Goal: Information Seeking & Learning: Check status

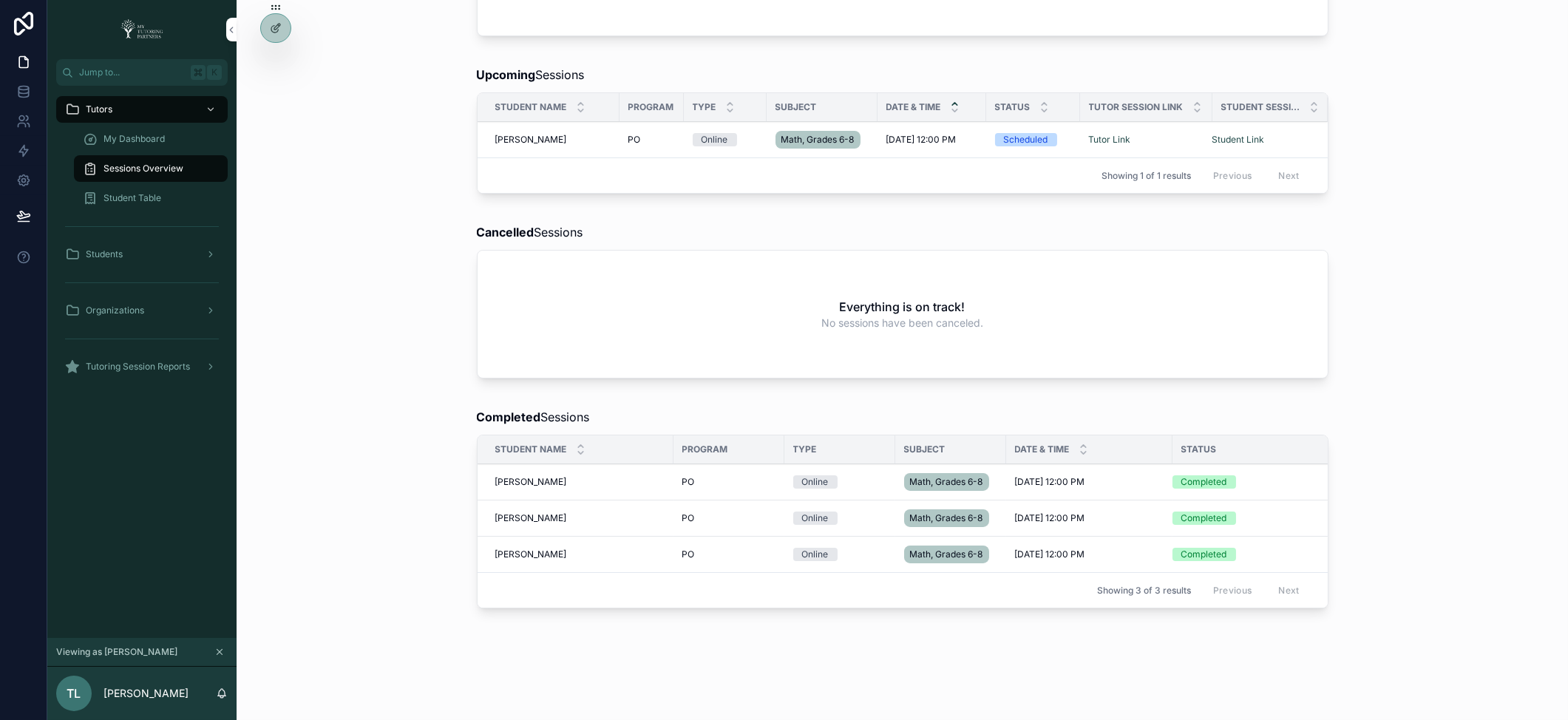
scroll to position [250, 0]
click at [133, 366] on span "Tutoring Session Reports" at bounding box center [138, 367] width 104 height 12
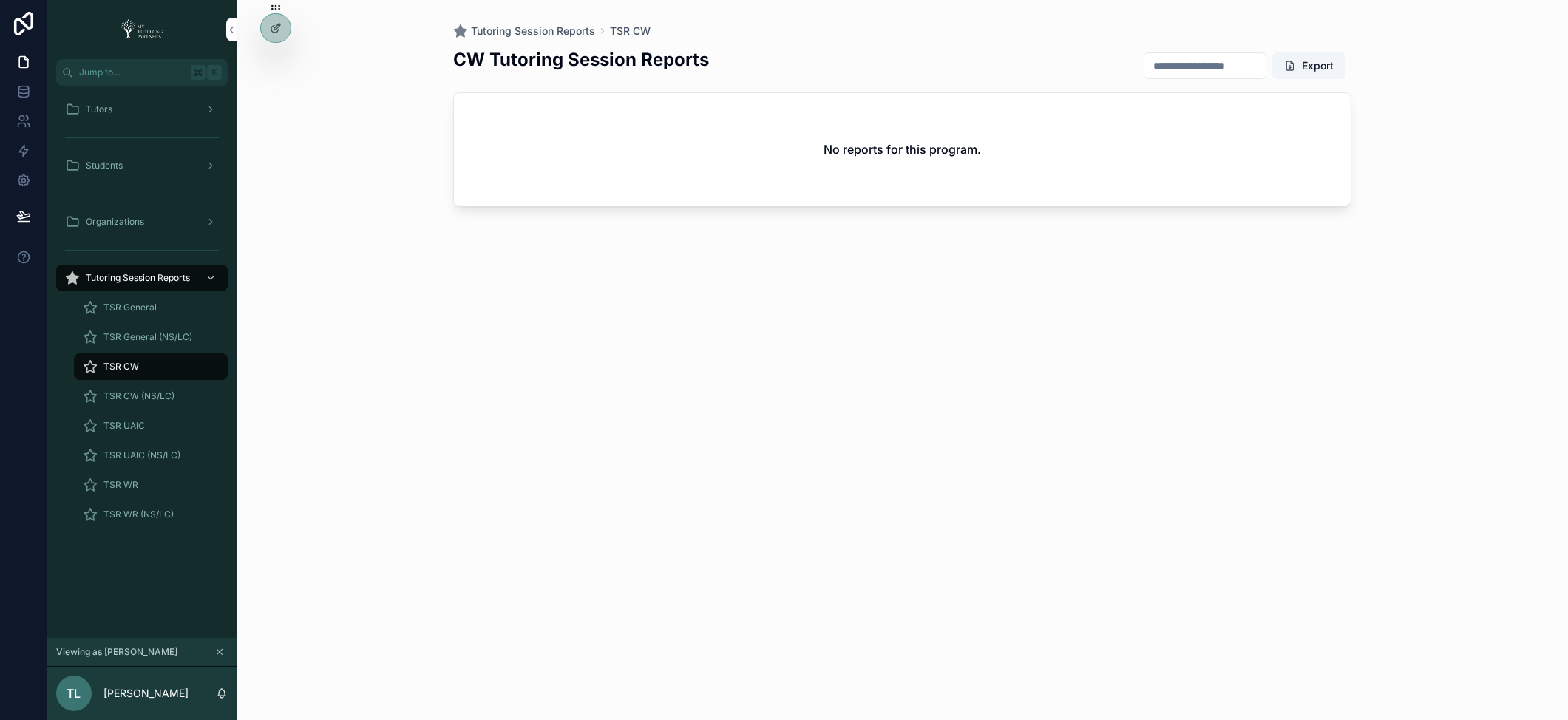
click at [132, 304] on span "TSR General" at bounding box center [130, 308] width 53 height 12
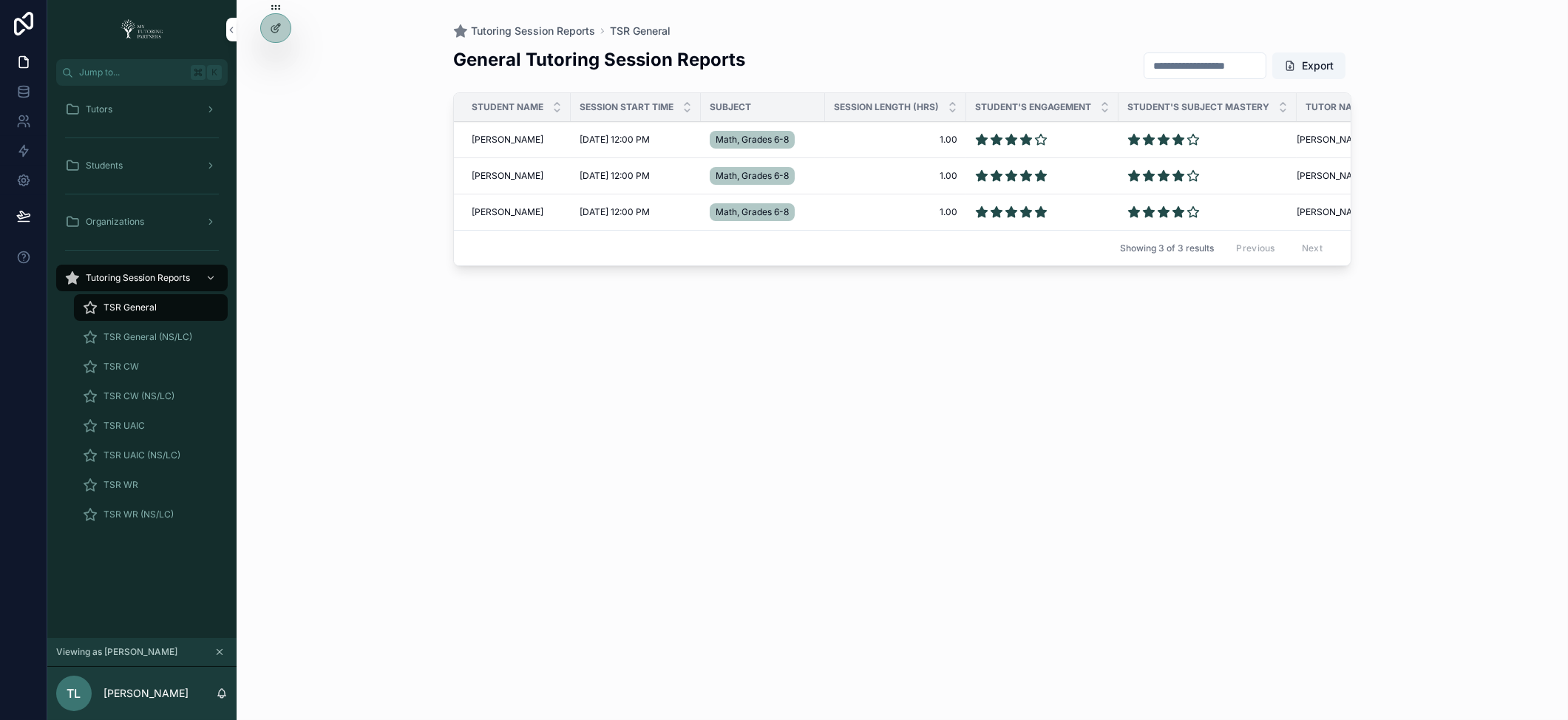
click at [491, 210] on span "Omar Santini" at bounding box center [508, 212] width 72 height 12
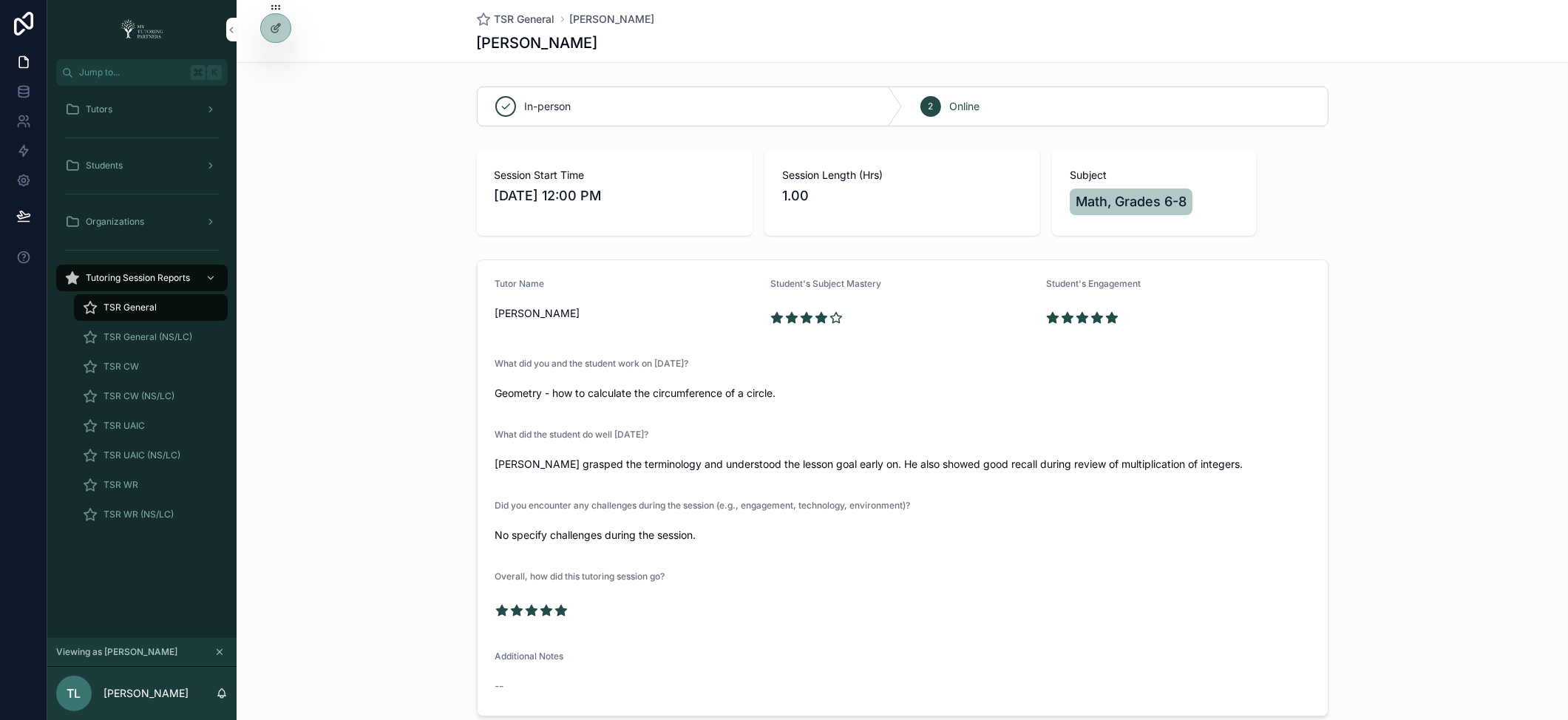
click at [132, 296] on div "TSR General" at bounding box center [150, 308] width 136 height 24
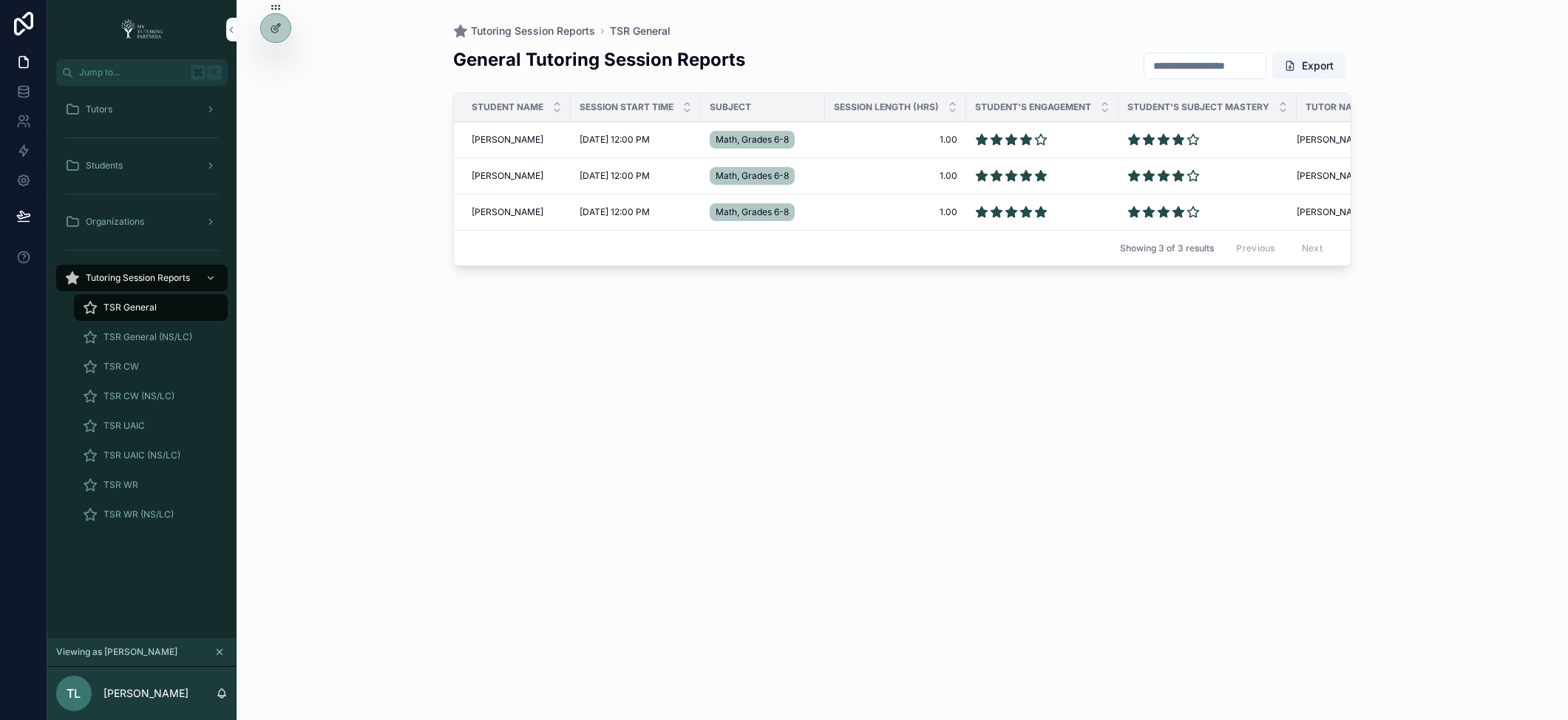
click at [489, 171] on span "Omar Santini" at bounding box center [508, 176] width 72 height 12
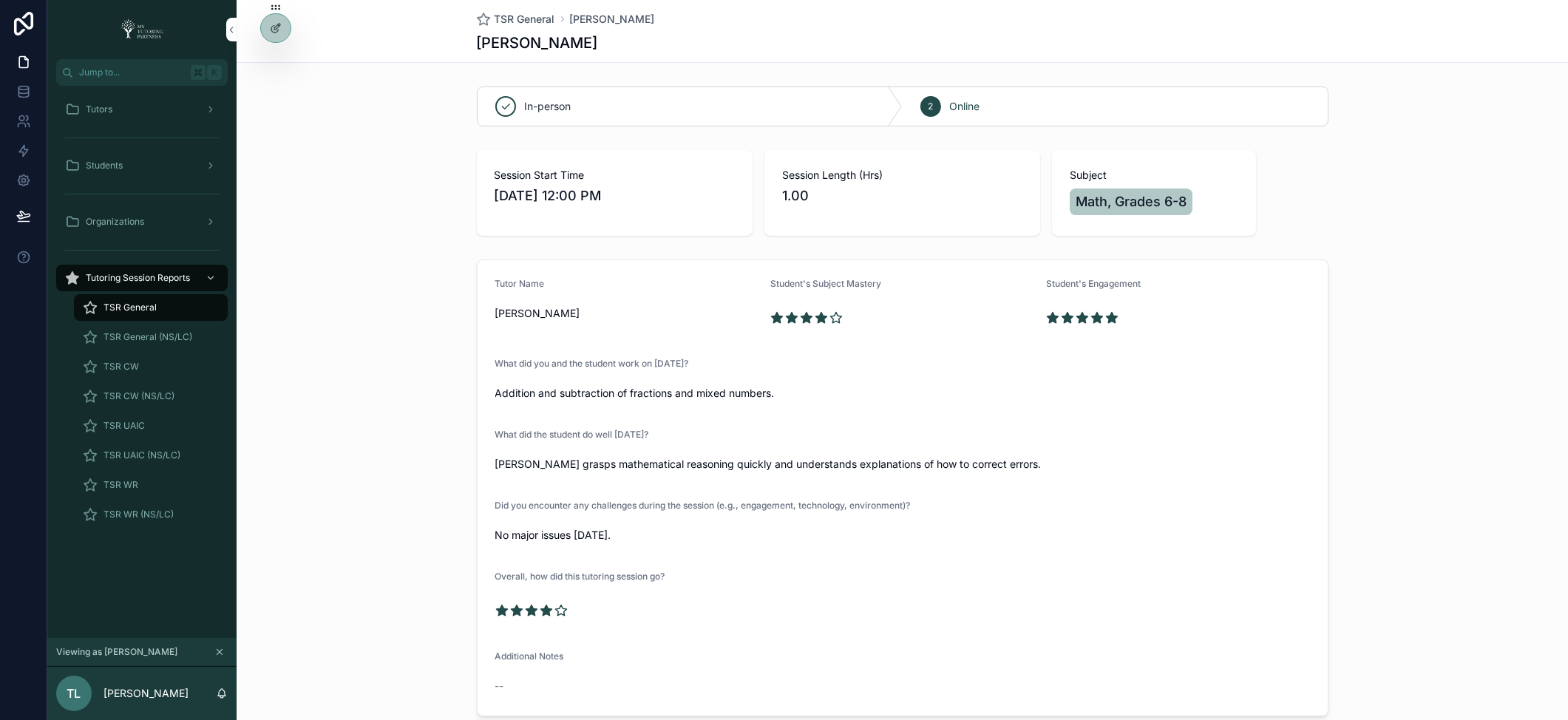
click at [137, 309] on span "TSR General" at bounding box center [130, 308] width 53 height 12
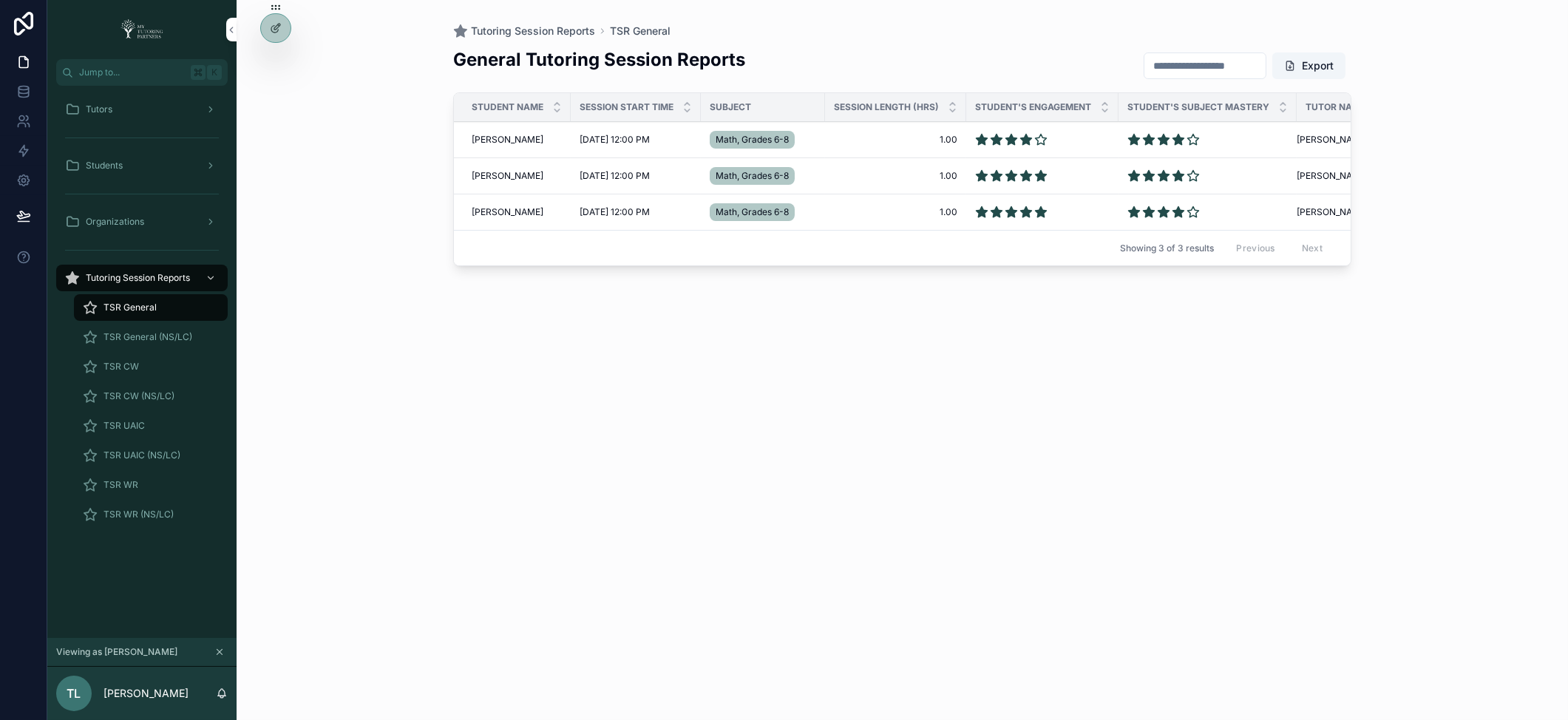
click at [501, 138] on span "Omar Santini" at bounding box center [508, 140] width 72 height 12
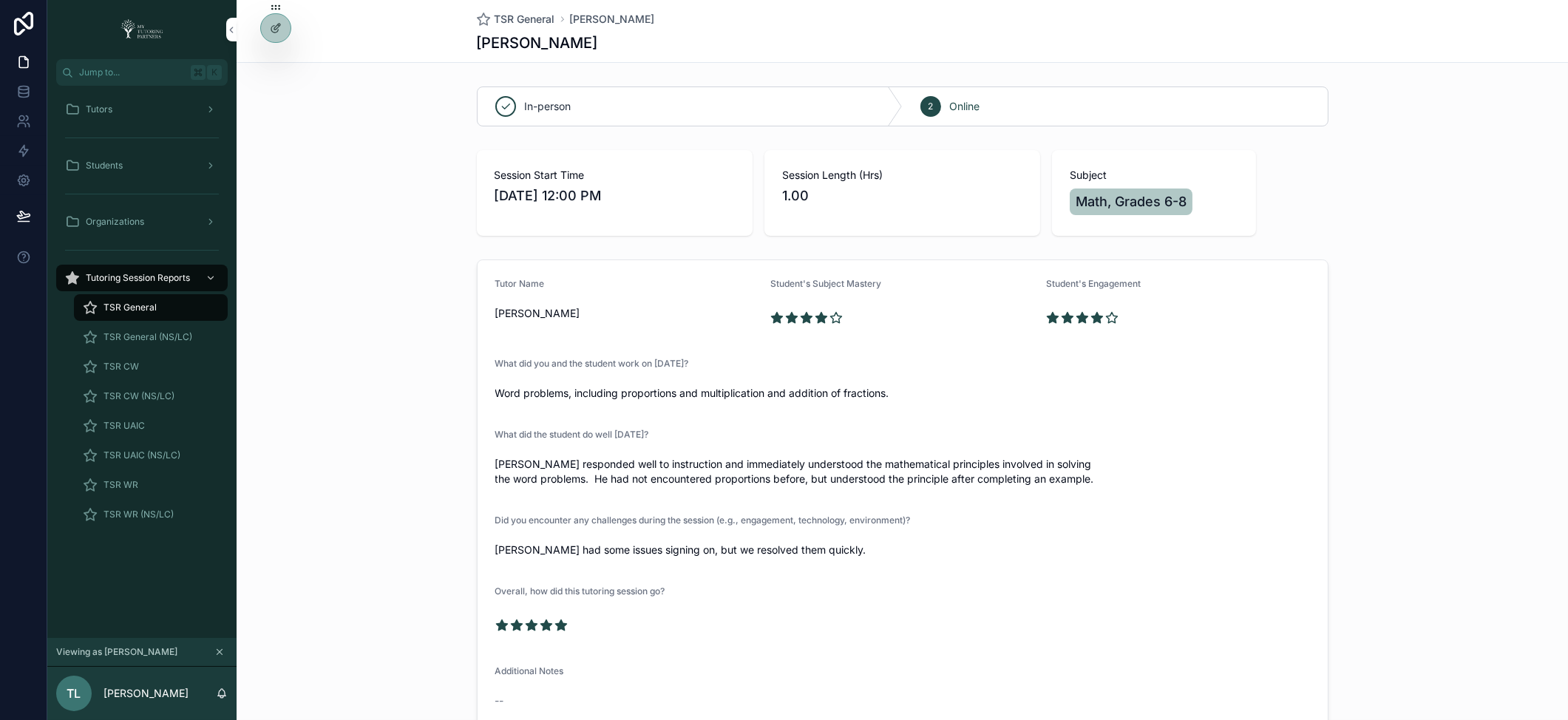
click at [140, 311] on span "TSR General" at bounding box center [130, 308] width 53 height 12
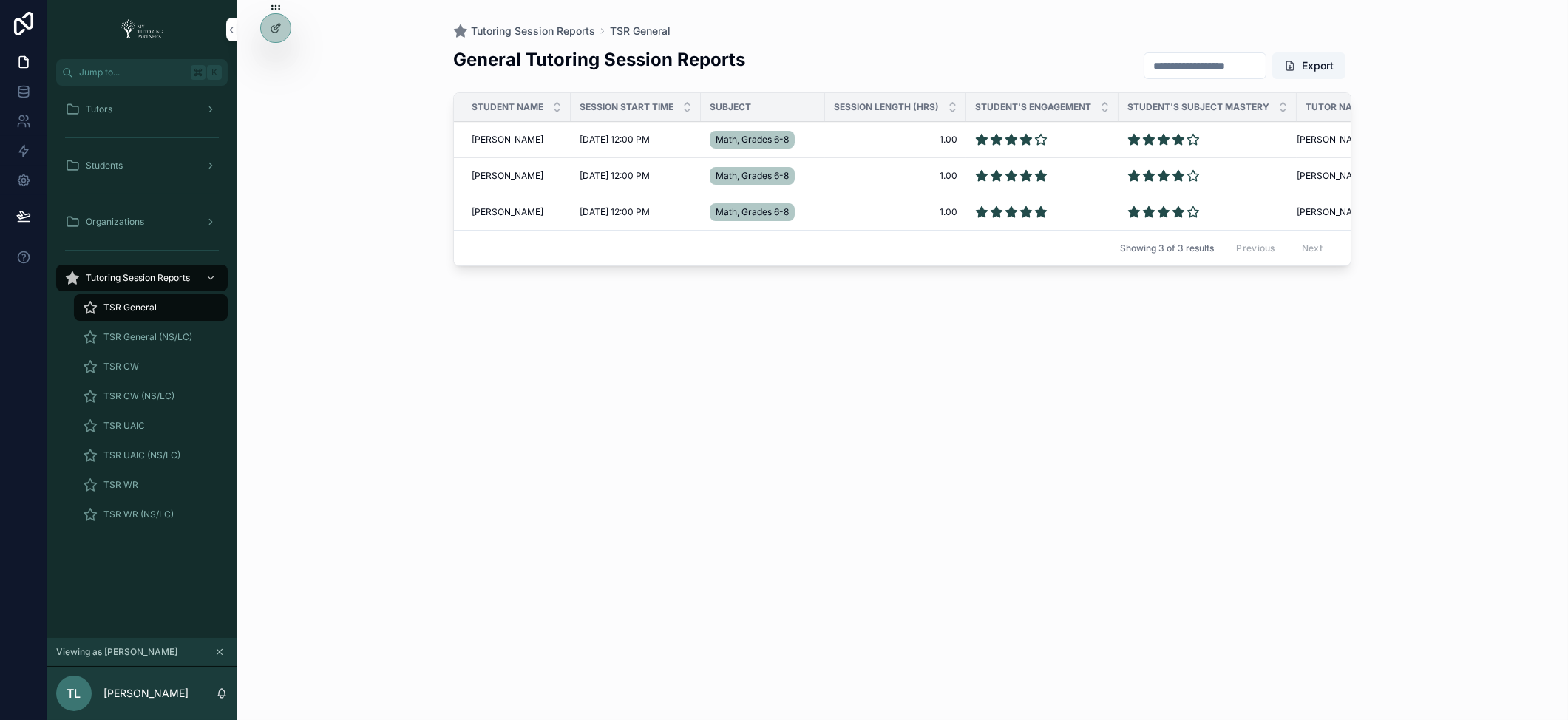
click at [498, 140] on span "Omar Santini" at bounding box center [508, 140] width 72 height 12
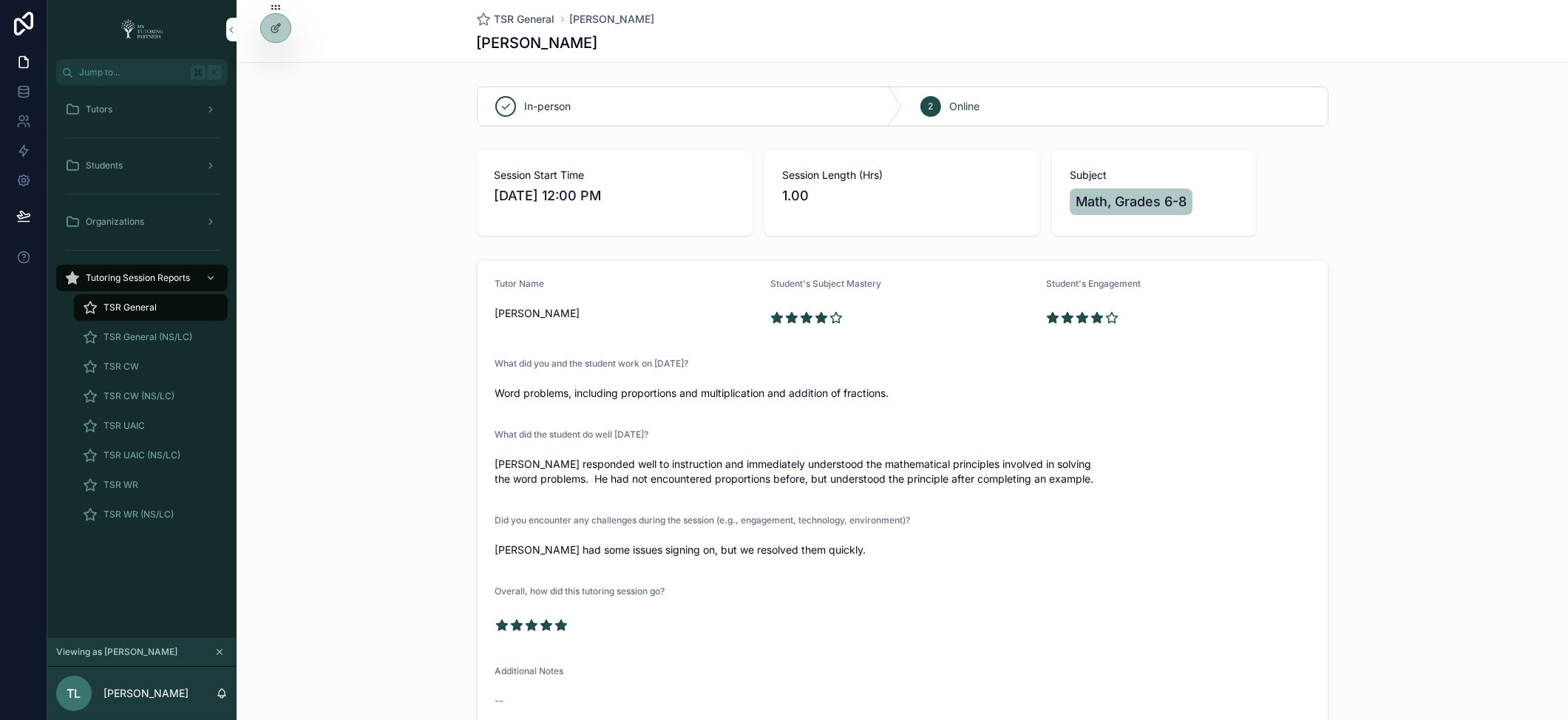
click at [144, 303] on span "TSR General" at bounding box center [130, 308] width 53 height 12
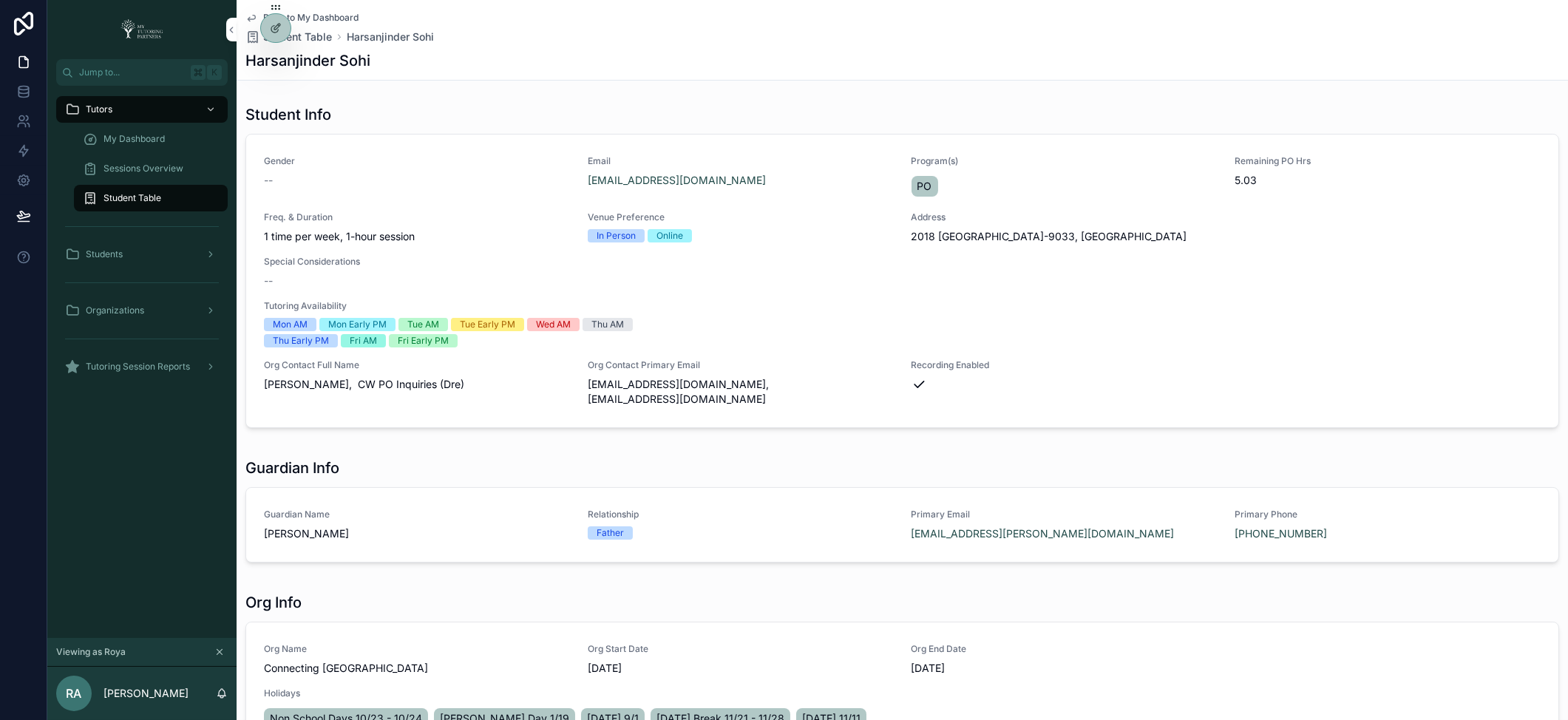
click at [0, 0] on div at bounding box center [0, 0] width 0 height 0
click at [138, 135] on span "My Dashboard" at bounding box center [134, 139] width 62 height 12
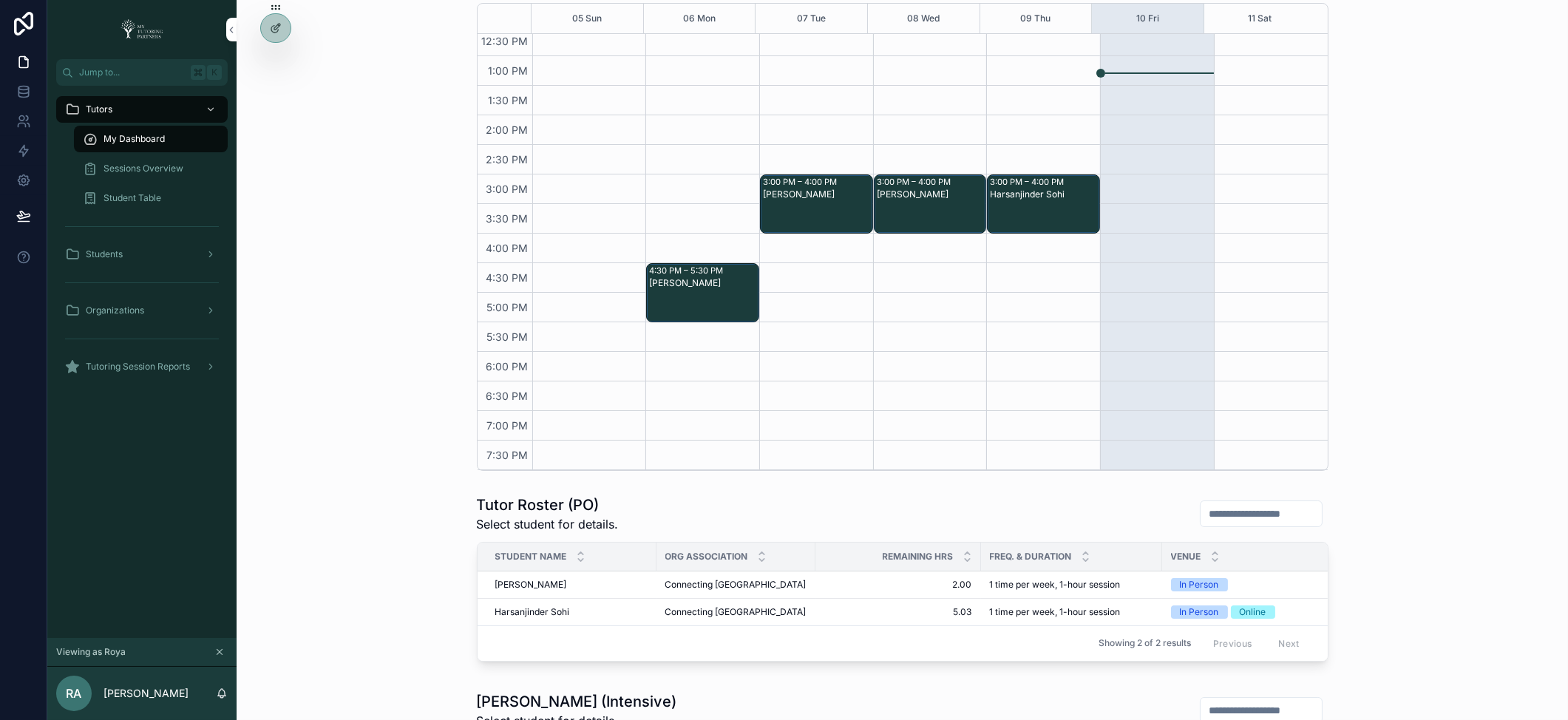
scroll to position [305, 0]
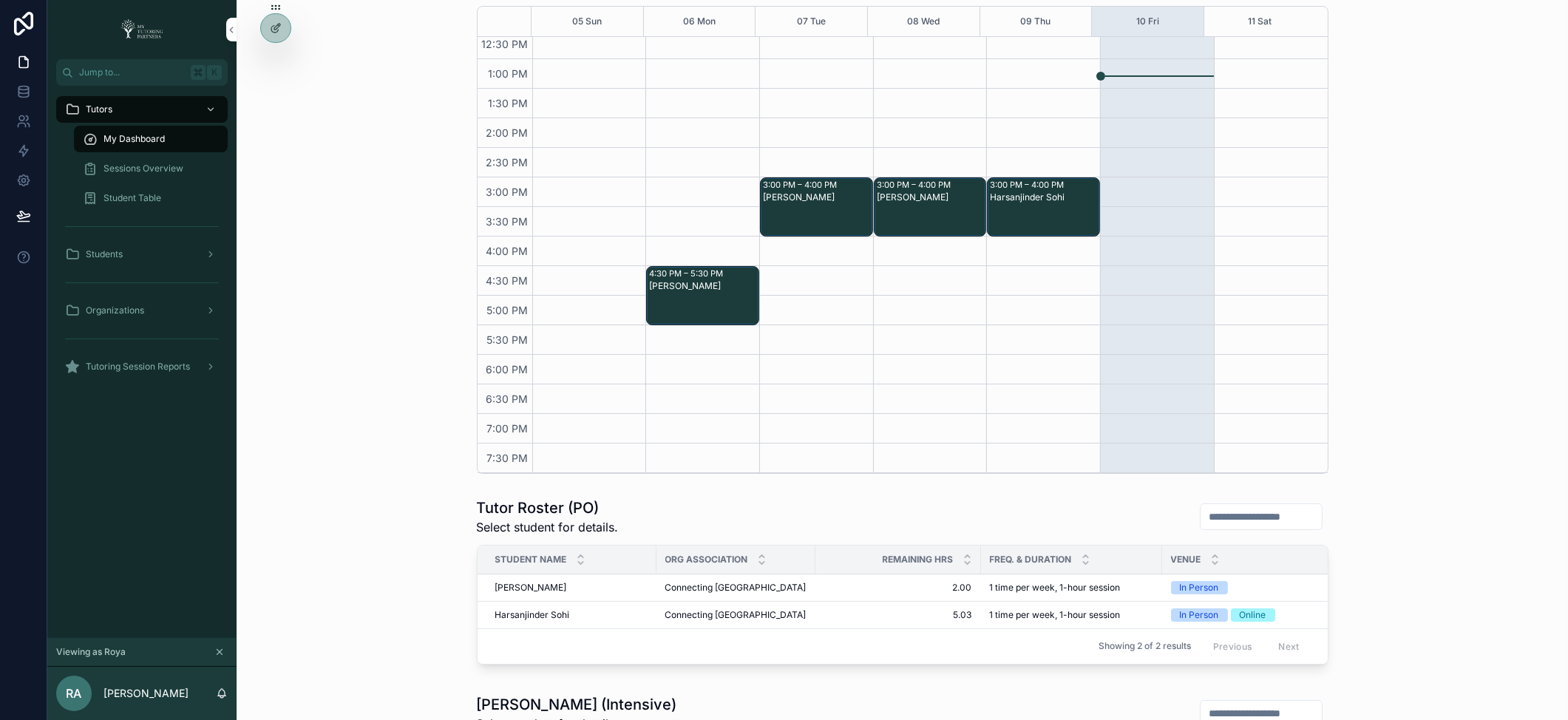
click at [0, 0] on icon at bounding box center [0, 0] width 0 height 0
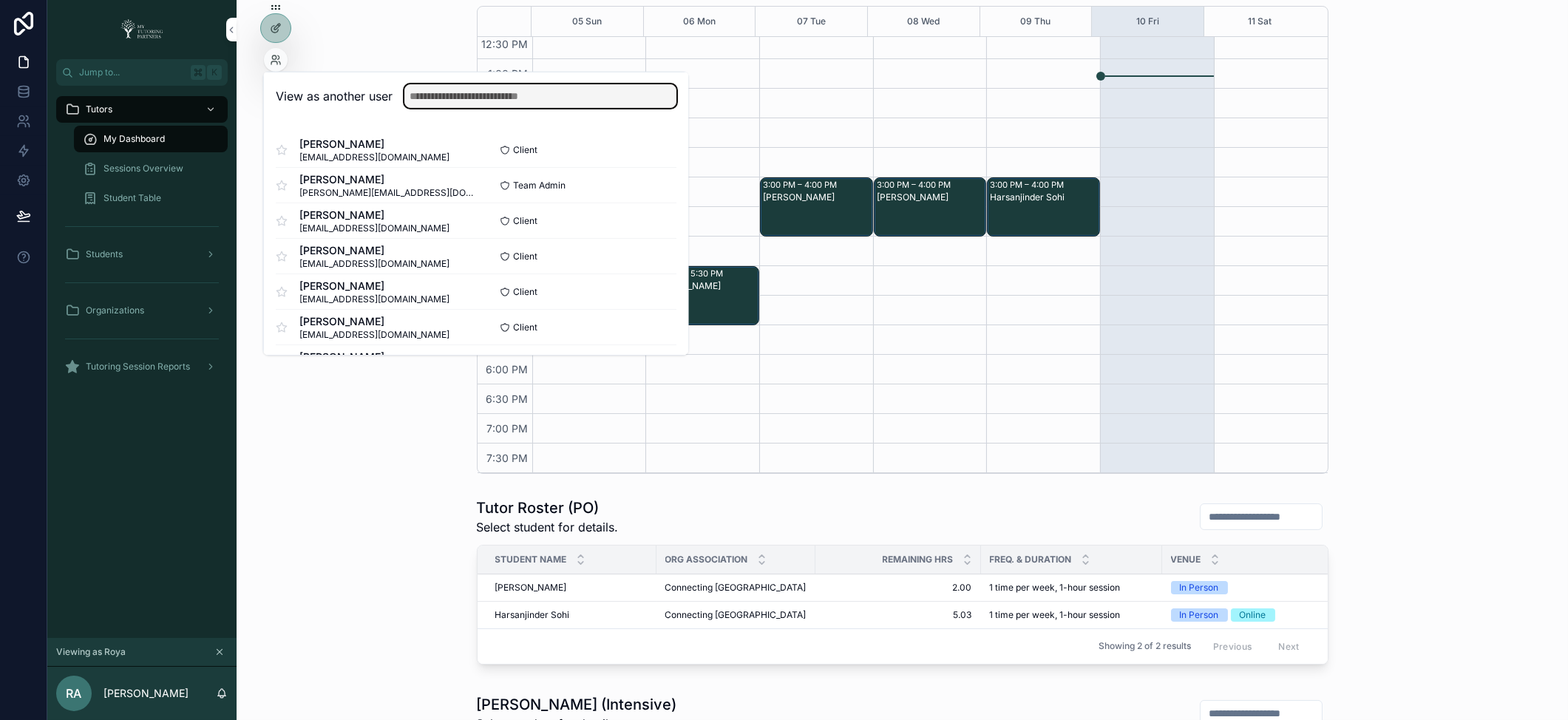
click at [427, 103] on input "text" at bounding box center [540, 97] width 272 height 24
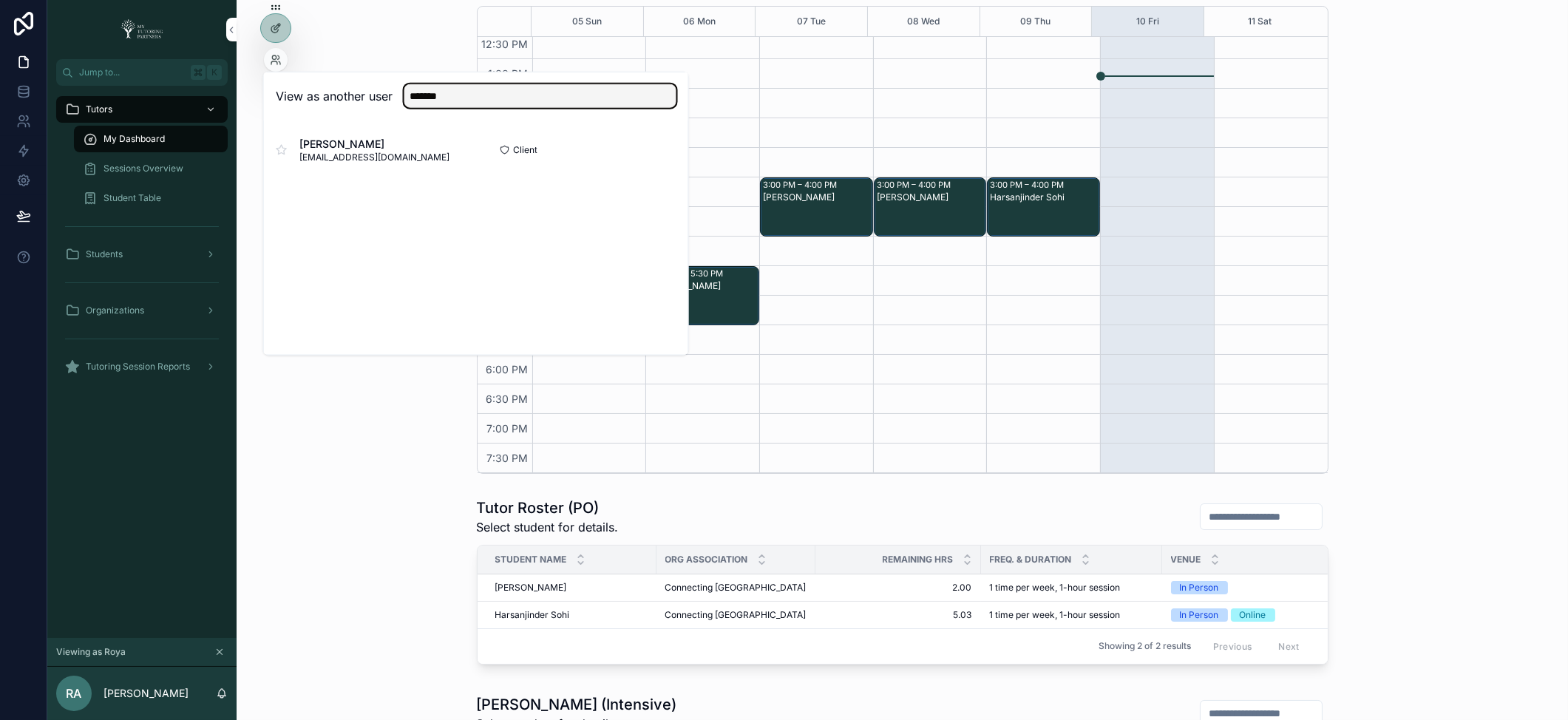
type input "*******"
click at [0, 0] on button "Select" at bounding box center [0, 0] width 0 height 0
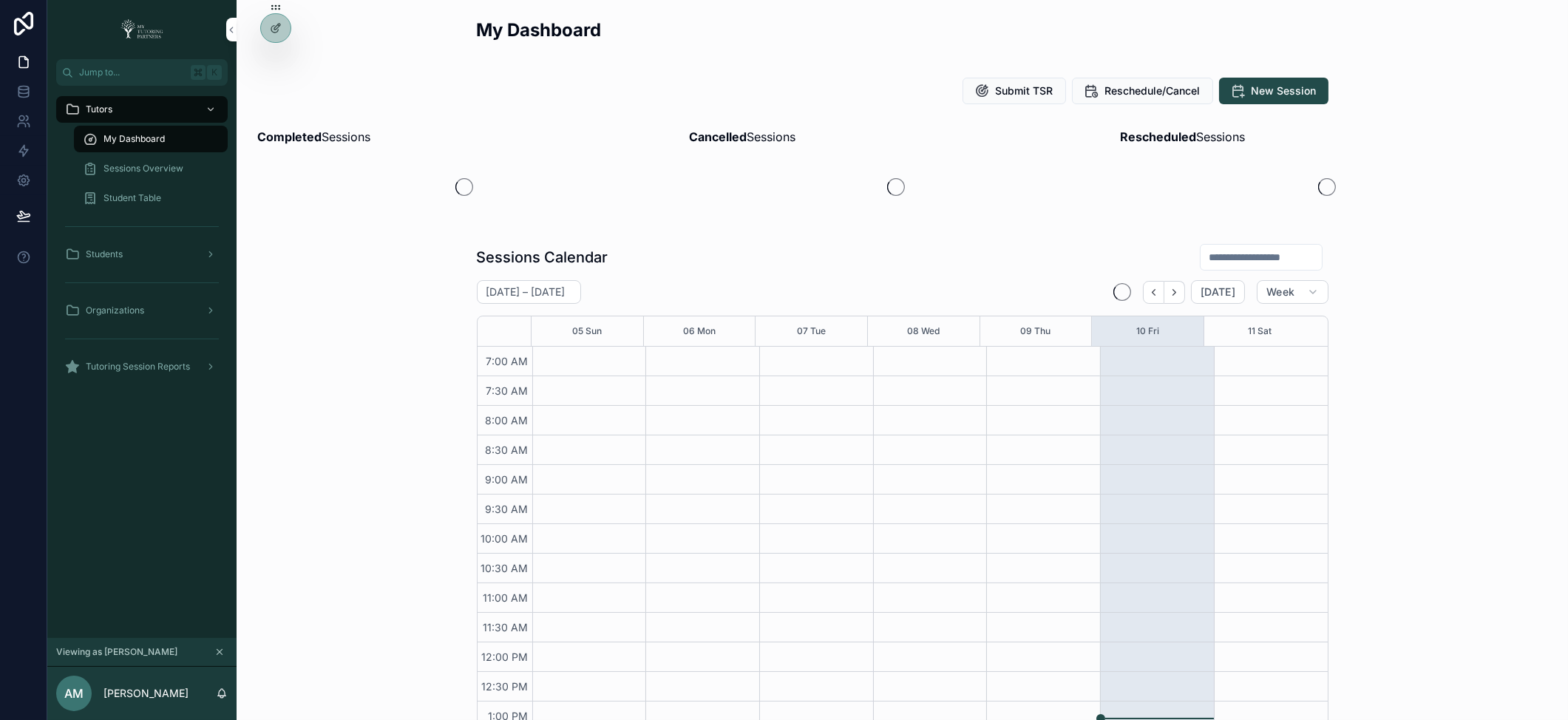
scroll to position [333, 0]
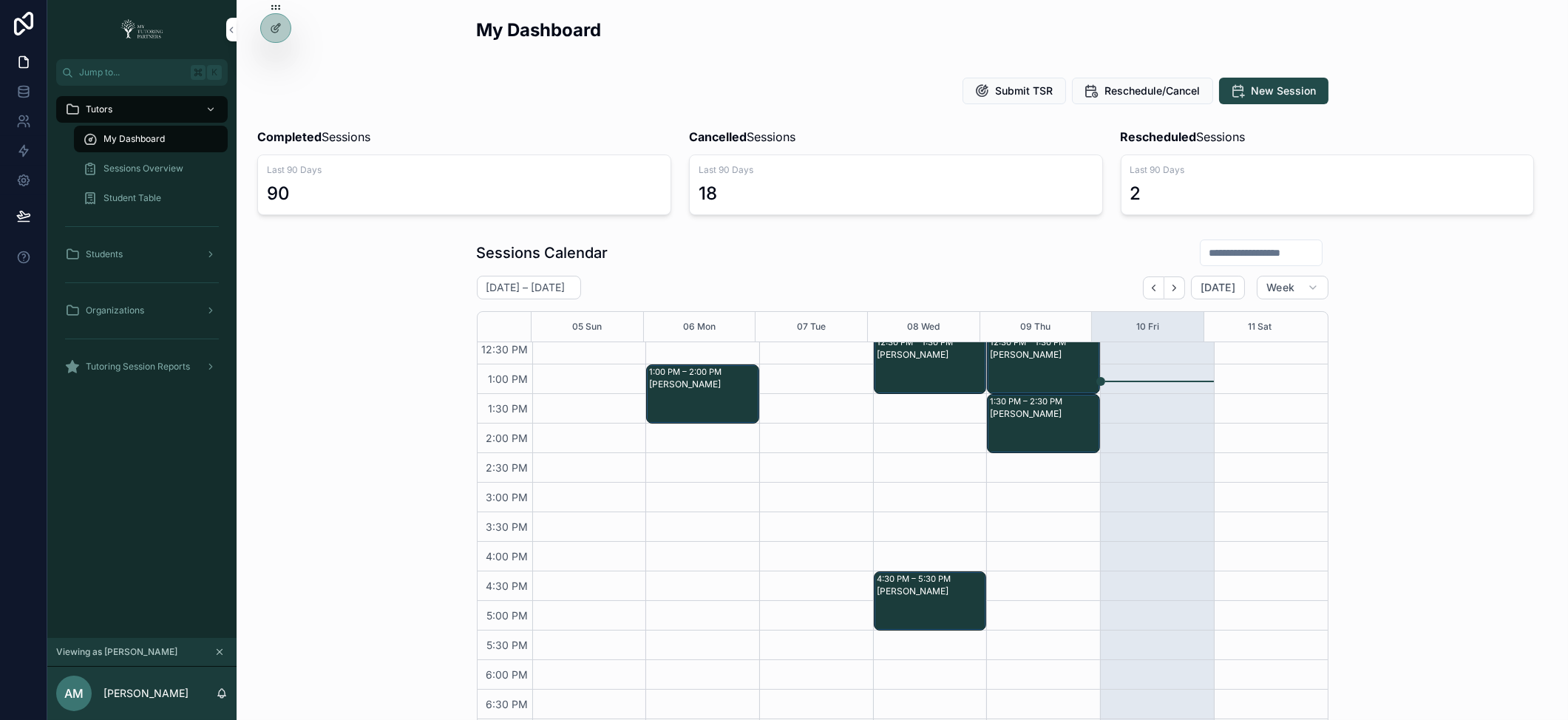
click at [156, 165] on span "Sessions Overview" at bounding box center [143, 168] width 80 height 12
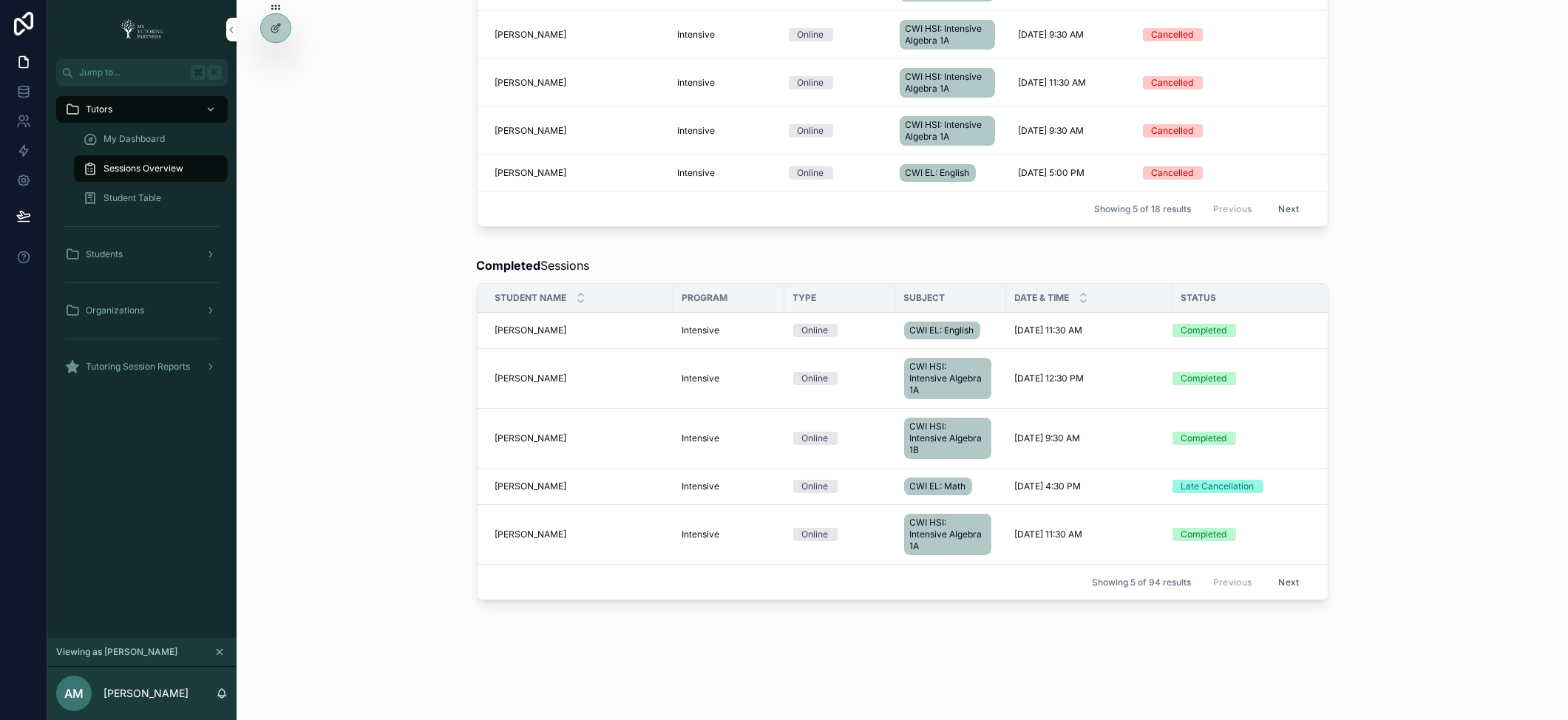
scroll to position [880, 0]
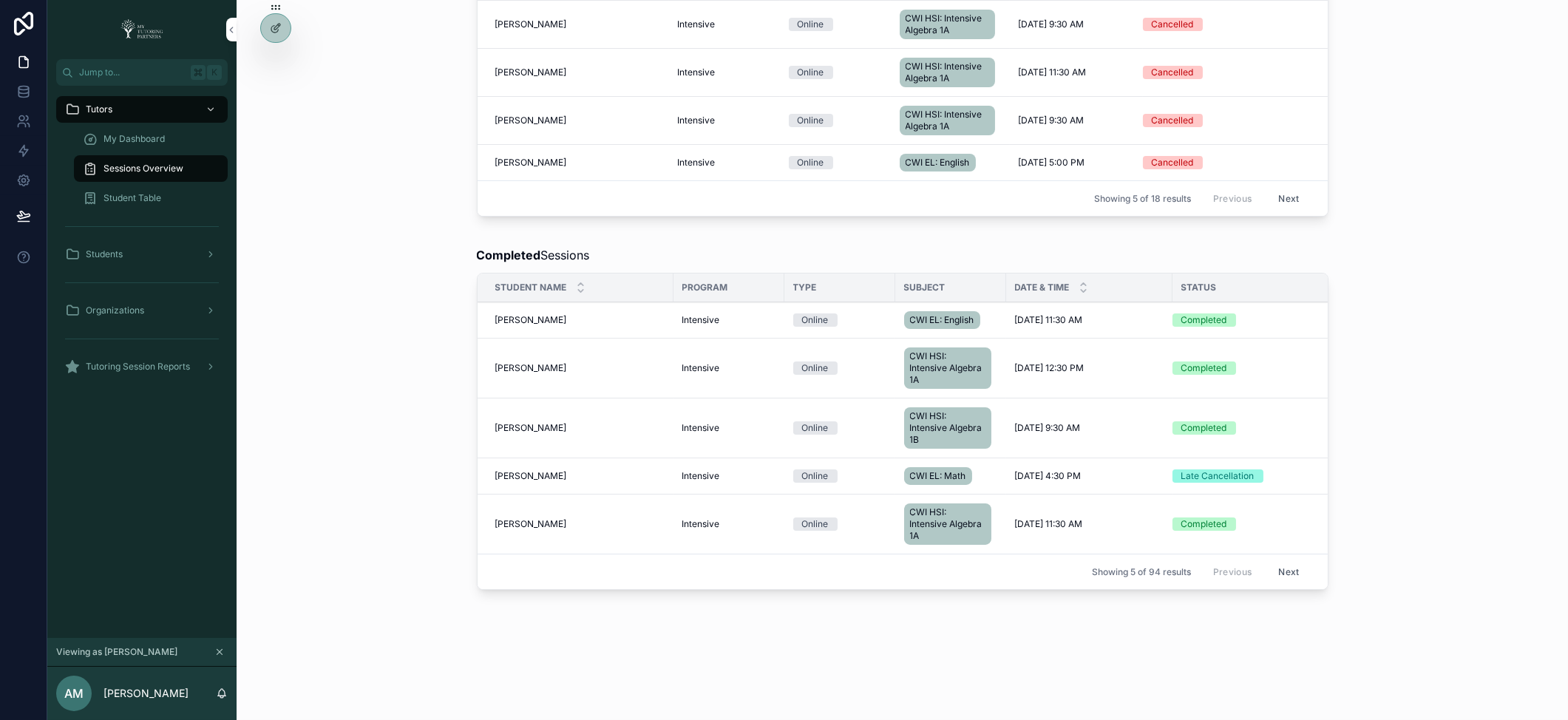
click at [150, 365] on span "Tutoring Session Reports" at bounding box center [138, 367] width 104 height 12
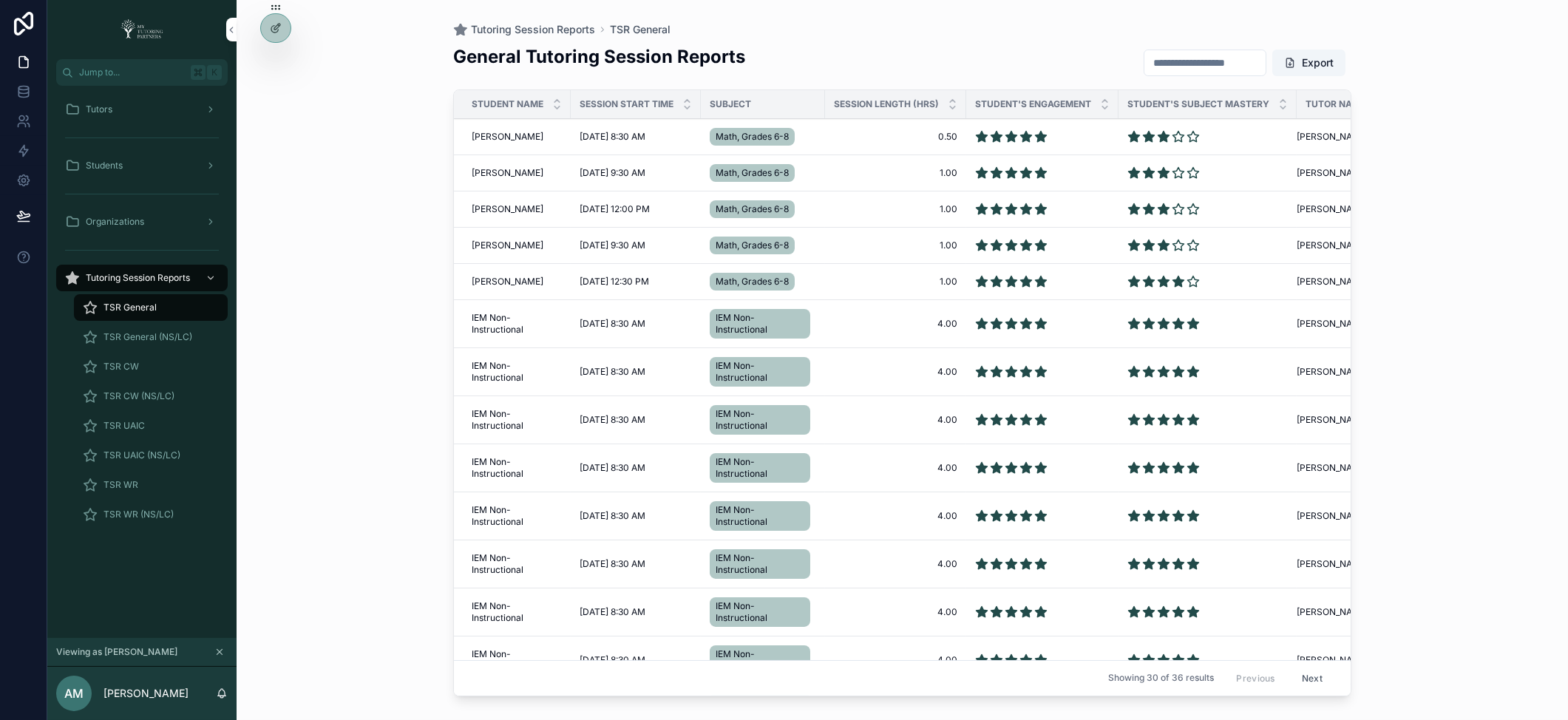
click at [135, 391] on span "TSR CW (NS/LC)" at bounding box center [139, 397] width 71 height 12
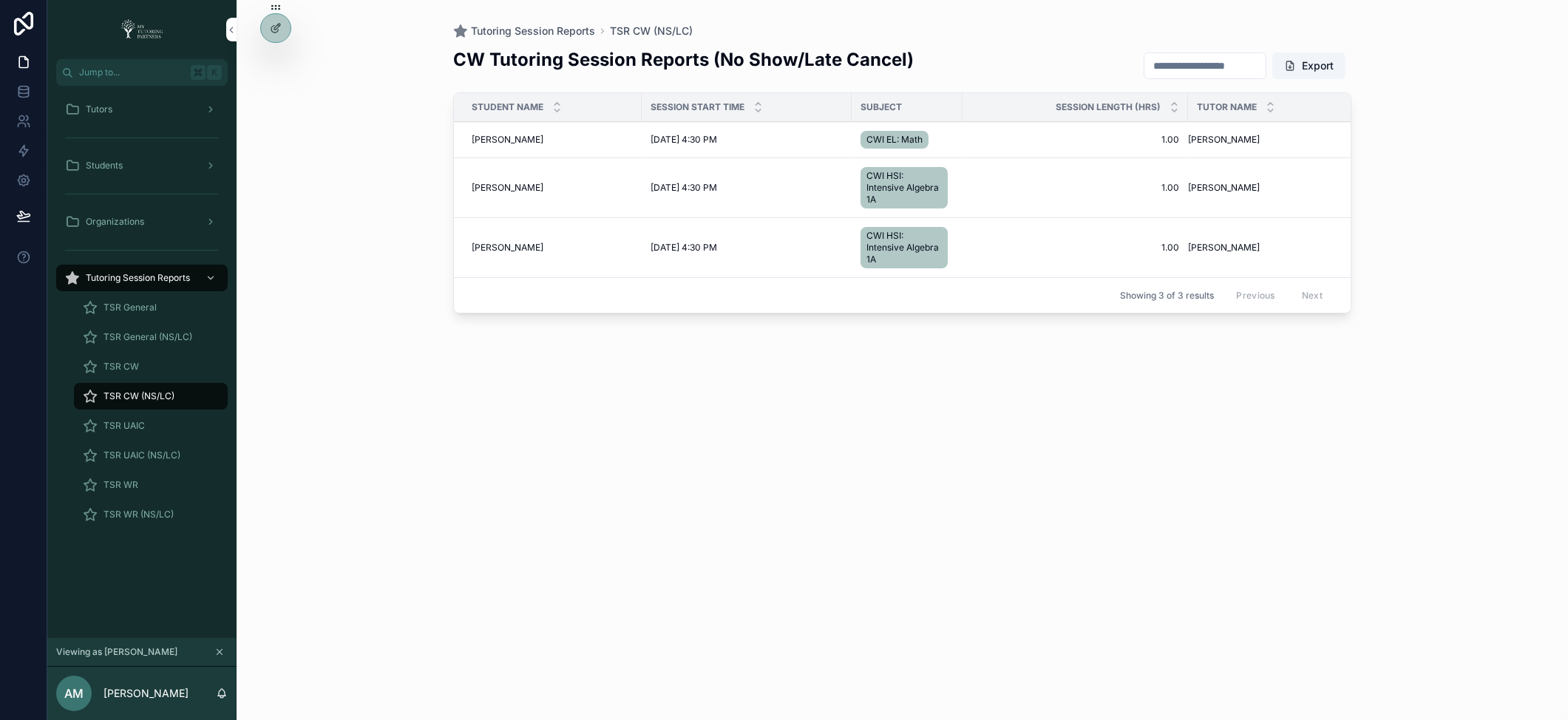
click at [500, 137] on span "Yaretzi Vera" at bounding box center [508, 140] width 72 height 12
